Goal: Task Accomplishment & Management: Use online tool/utility

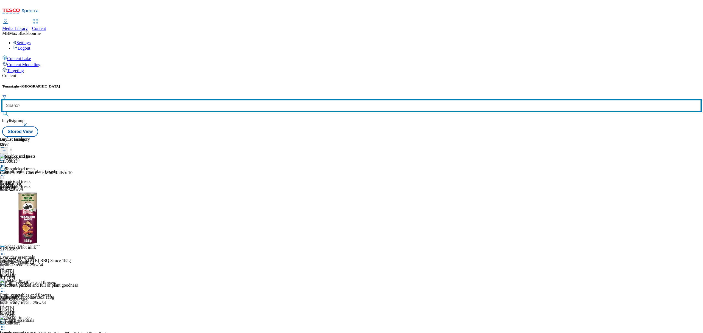
click at [134, 100] on input "text" at bounding box center [351, 105] width 699 height 11
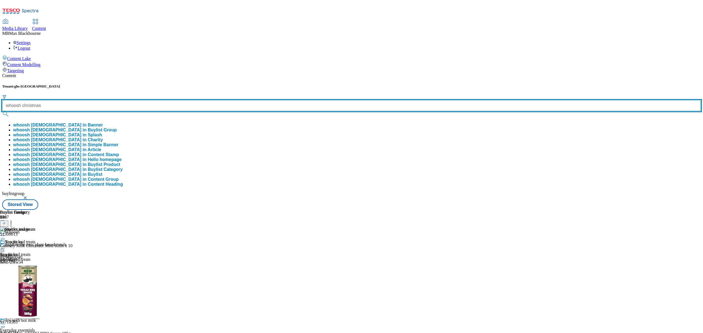
type input "whoosh christmas"
click at [2, 111] on button "submit" at bounding box center [6, 113] width 8 height 5
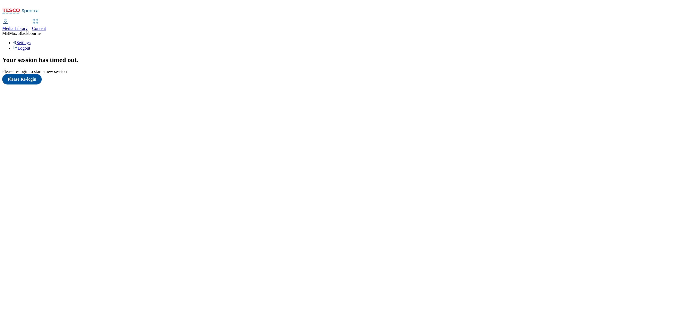
click at [46, 26] on div "Content" at bounding box center [39, 28] width 14 height 5
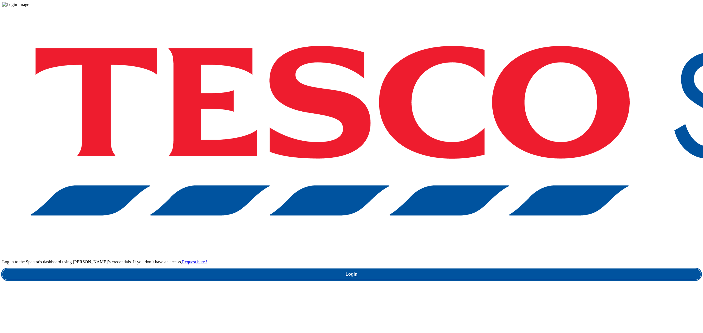
click at [533, 269] on link "Login" at bounding box center [351, 274] width 699 height 11
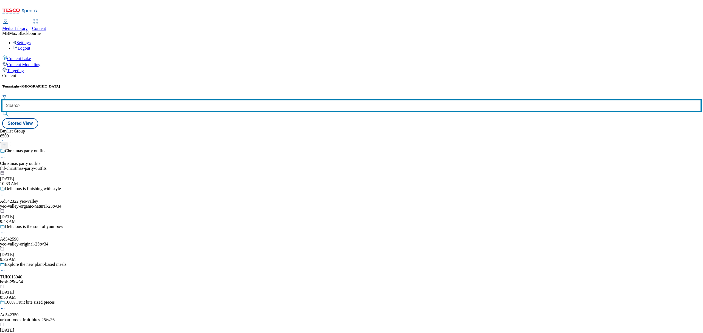
click at [125, 100] on input "text" at bounding box center [351, 105] width 699 height 11
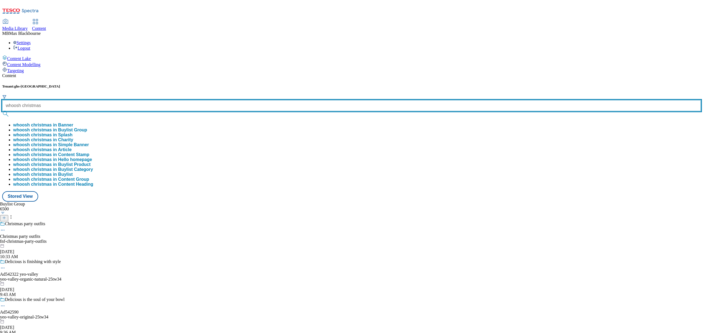
type input "whoosh christmas"
click at [2, 111] on button "submit" at bounding box center [6, 113] width 8 height 5
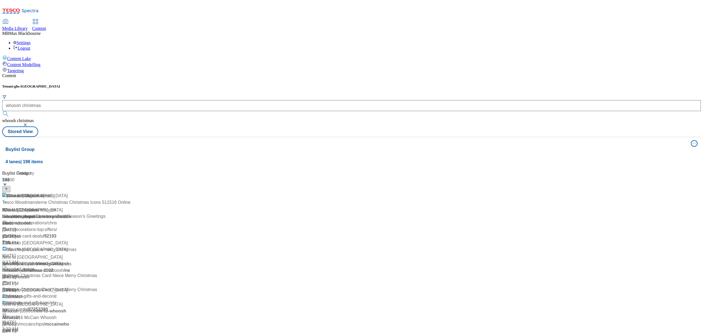
click at [182, 73] on div "Content" at bounding box center [351, 75] width 699 height 5
click at [76, 193] on div "Whoosh Christmas Whoosh Christmas / we-whoosh-you-a-merry-christmas Sep 20, 202…" at bounding box center [39, 220] width 74 height 54
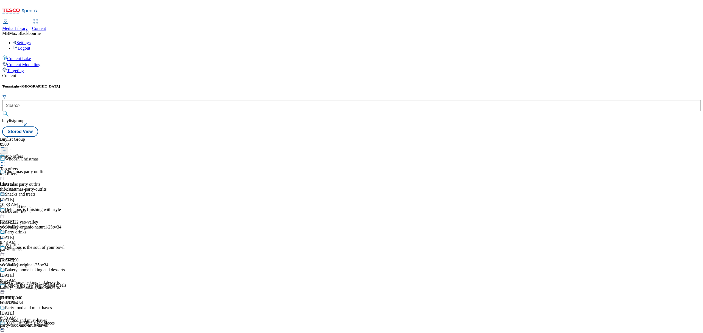
click at [65, 209] on div "snacks-and-treats" at bounding box center [32, 211] width 65 height 5
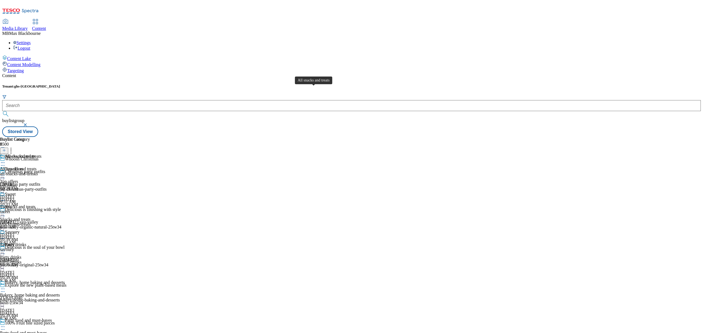
click at [41, 154] on div "All snacks and treats" at bounding box center [23, 156] width 37 height 5
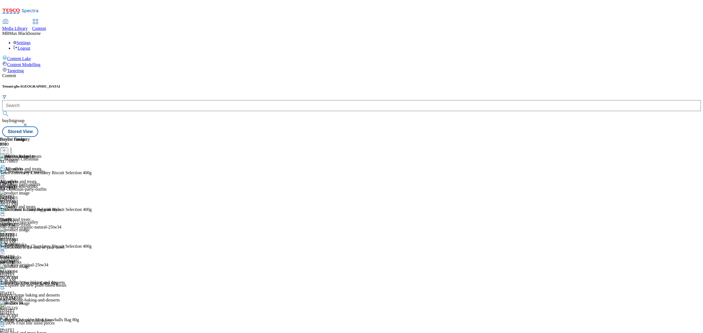
click at [41, 205] on div "Sweet Sweet sweet Oct 8, 2025 8:51 AM" at bounding box center [20, 224] width 41 height 38
click at [41, 260] on div "savoury" at bounding box center [20, 262] width 41 height 5
click at [41, 167] on div "All snacks and treats" at bounding box center [20, 173] width 41 height 13
click at [8, 149] on div at bounding box center [4, 151] width 8 height 5
click at [8, 148] on button at bounding box center [4, 151] width 8 height 6
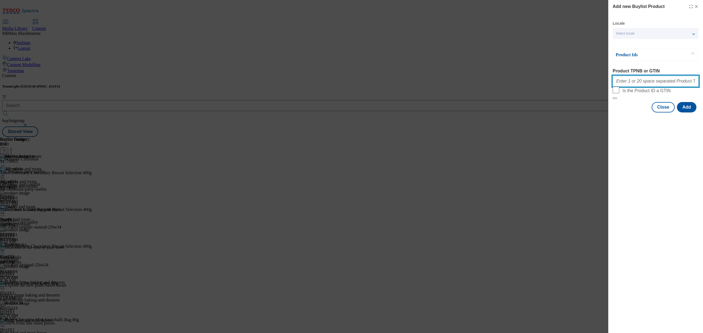
click at [644, 78] on input "Product TPNB or GTIN" at bounding box center [656, 81] width 86 height 11
paste input "092123567"
paste input "087213687"
paste input "050403093"
type input "092123567 087213687 050403093"
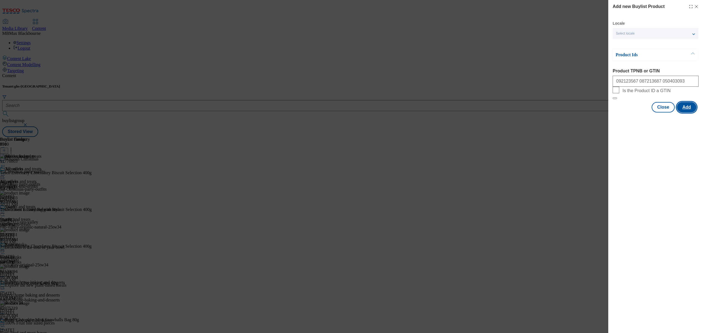
click at [689, 113] on button "Add" at bounding box center [686, 107] width 19 height 10
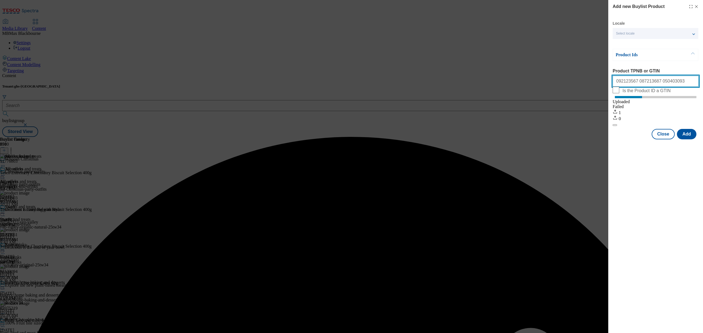
click at [617, 83] on input "092123567 087213687 050403093" at bounding box center [656, 81] width 86 height 11
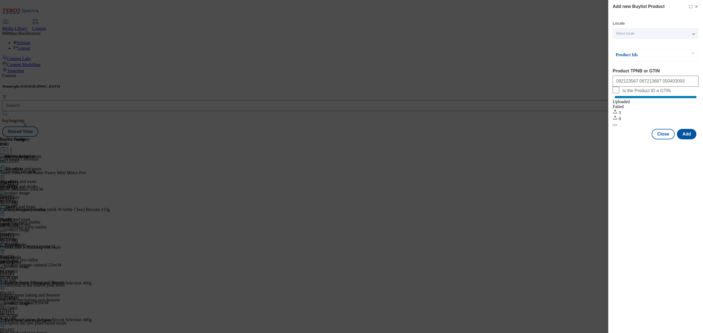
click at [696, 6] on icon "Modal" at bounding box center [696, 6] width 4 height 4
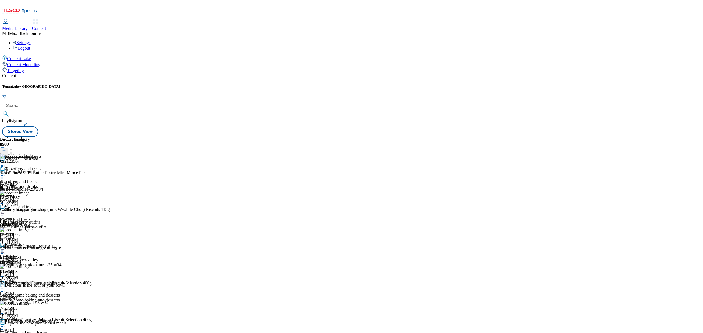
click at [110, 137] on header "Buylist Product 394" at bounding box center [55, 145] width 110 height 17
click at [14, 147] on icon at bounding box center [10, 149] width 5 height 5
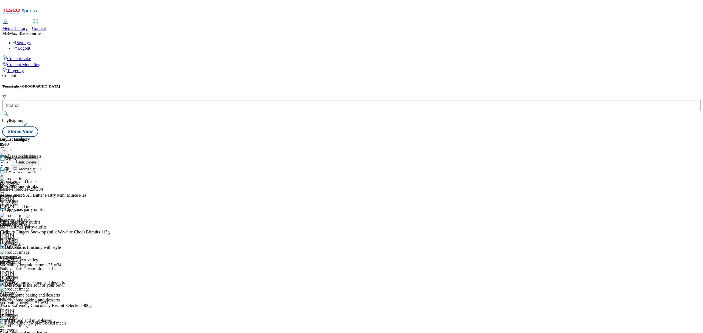
click at [31, 167] on span "Reorder" at bounding box center [24, 169] width 13 height 4
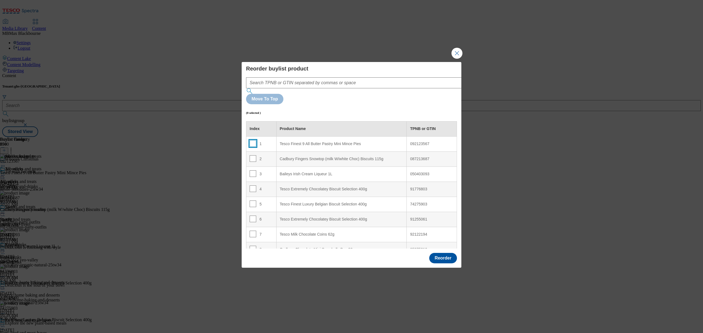
click at [253, 140] on input "Modal" at bounding box center [253, 143] width 7 height 7
checkbox input "true"
click at [256, 155] on div "2" at bounding box center [261, 159] width 23 height 8
click at [254, 136] on td "1" at bounding box center [261, 143] width 30 height 15
click at [251, 155] on input "Modal" at bounding box center [253, 158] width 7 height 7
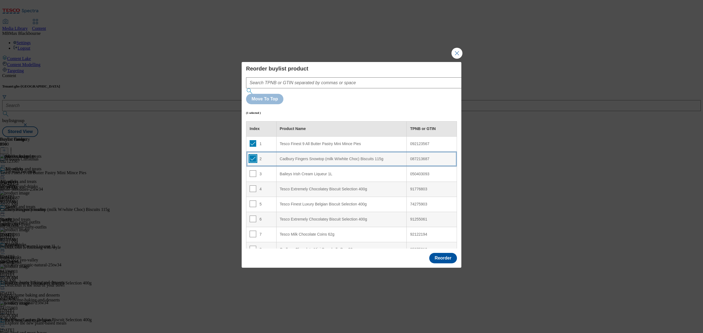
checkbox input "true"
click at [251, 171] on input "Modal" at bounding box center [253, 174] width 7 height 7
checkbox input "true"
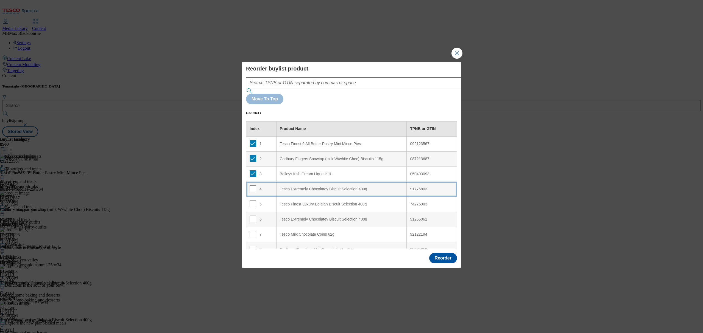
click at [264, 182] on td "4" at bounding box center [261, 189] width 30 height 15
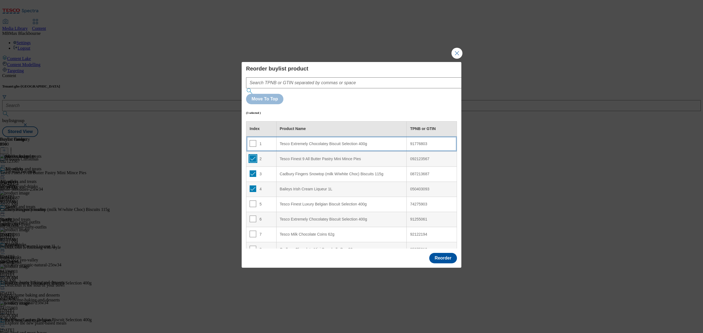
click at [254, 155] on input "Modal" at bounding box center [253, 158] width 7 height 7
checkbox input "false"
click at [252, 171] on input "Modal" at bounding box center [253, 174] width 7 height 7
checkbox input "false"
click at [252, 182] on td "4" at bounding box center [261, 189] width 30 height 15
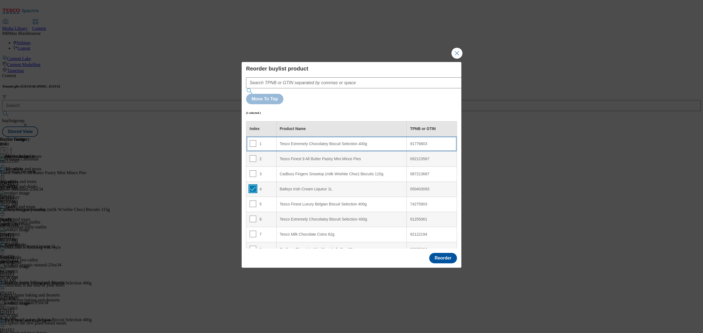
click at [253, 186] on input "Modal" at bounding box center [253, 189] width 7 height 7
checkbox input "false"
click at [252, 201] on input "Modal" at bounding box center [253, 204] width 7 height 7
checkbox input "true"
click at [272, 155] on div "2" at bounding box center [261, 159] width 23 height 8
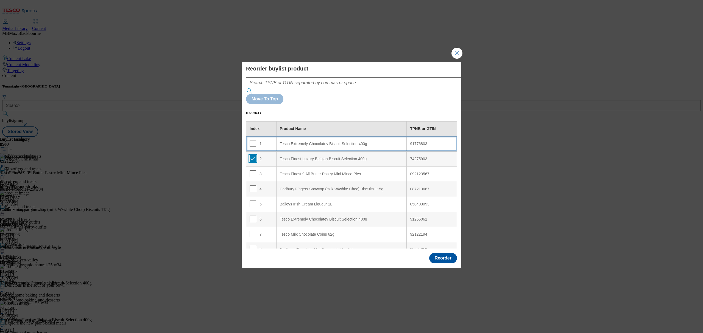
click at [254, 155] on input "Modal" at bounding box center [253, 158] width 7 height 7
checkbox input "false"
click at [446, 253] on button "Reorder" at bounding box center [443, 258] width 28 height 10
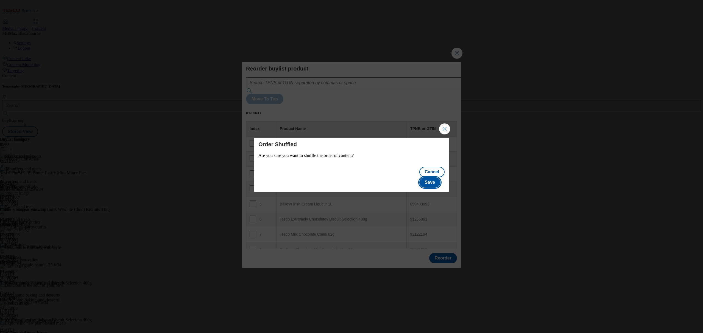
click at [435, 179] on button "Save" at bounding box center [429, 182] width 21 height 10
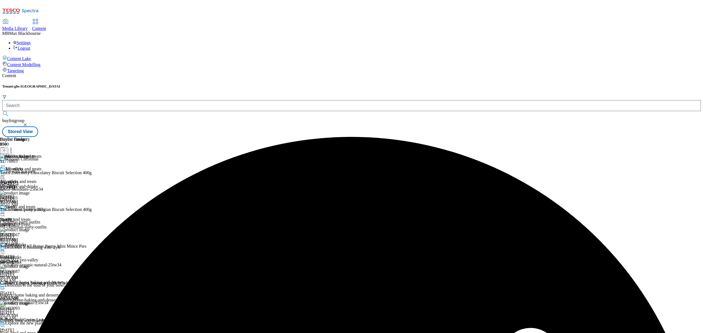
click at [3, 175] on circle at bounding box center [2, 175] width 1 height 1
click at [26, 184] on button "Edit" at bounding box center [18, 187] width 15 height 6
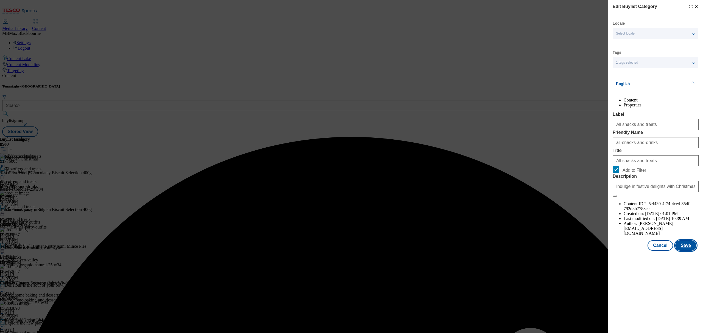
click at [685, 251] on button "Save" at bounding box center [685, 246] width 21 height 10
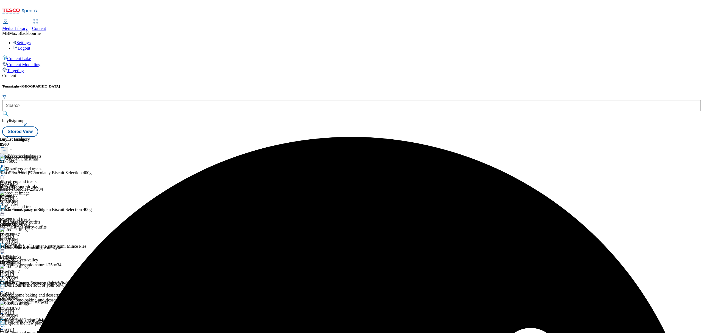
click at [5, 173] on icon at bounding box center [2, 175] width 5 height 5
click at [30, 210] on span "Preview" at bounding box center [23, 212] width 13 height 4
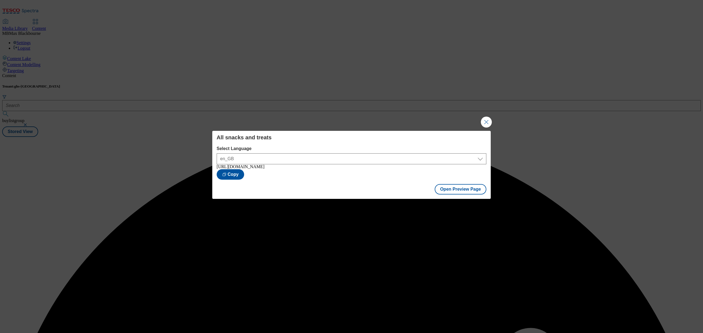
click at [358, 91] on div "All snacks and treats Select Language en_GB en_GB https://www.tesco.com/groceri…" at bounding box center [351, 166] width 703 height 333
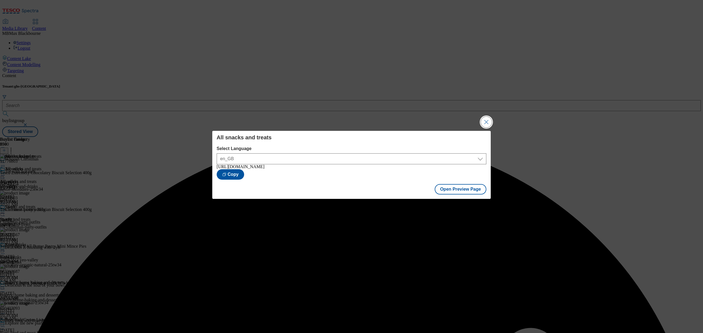
click at [486, 124] on button "Close Modal" at bounding box center [486, 122] width 11 height 11
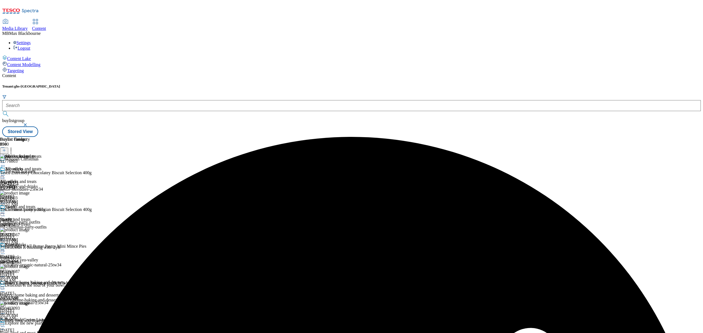
click at [5, 173] on icon at bounding box center [2, 175] width 5 height 5
click at [29, 229] on span "Publish" at bounding box center [23, 231] width 12 height 4
